Goal: Information Seeking & Learning: Stay updated

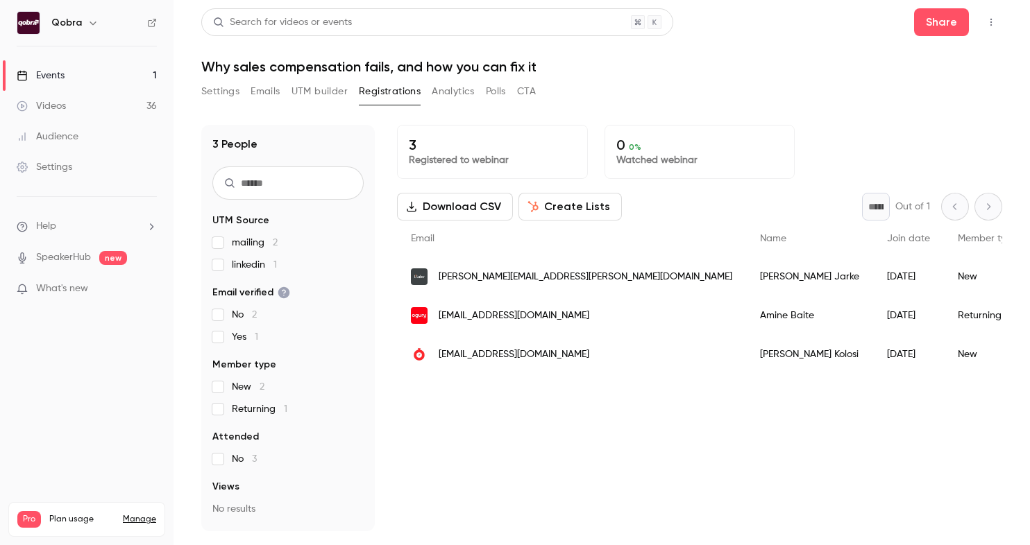
click at [37, 77] on div "Events" at bounding box center [41, 76] width 48 height 14
